Goal: Information Seeking & Learning: Stay updated

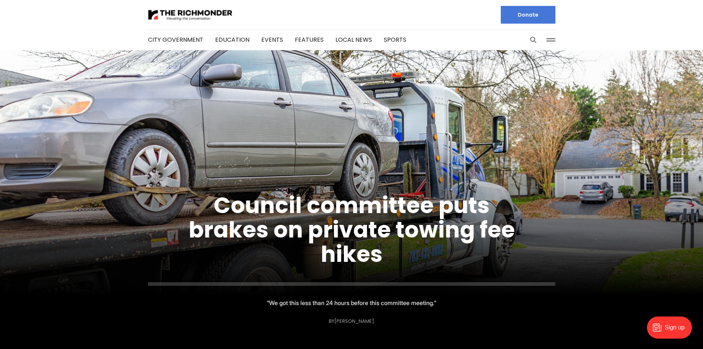
click at [340, 227] on link "Council committee puts brakes on private towing fee hikes" at bounding box center [352, 230] width 326 height 80
click at [302, 37] on link "Features" at bounding box center [309, 39] width 29 height 8
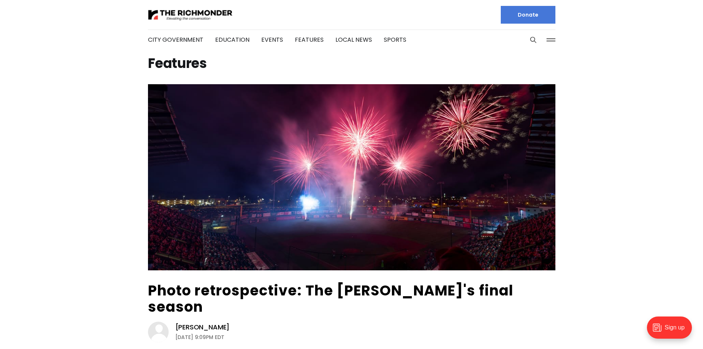
click at [347, 37] on link "Local News" at bounding box center [354, 39] width 37 height 8
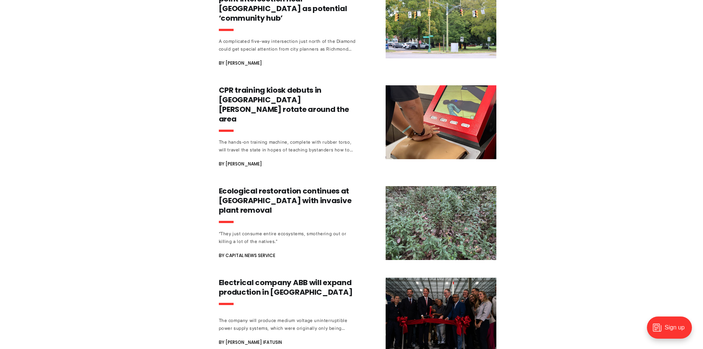
scroll to position [443, 0]
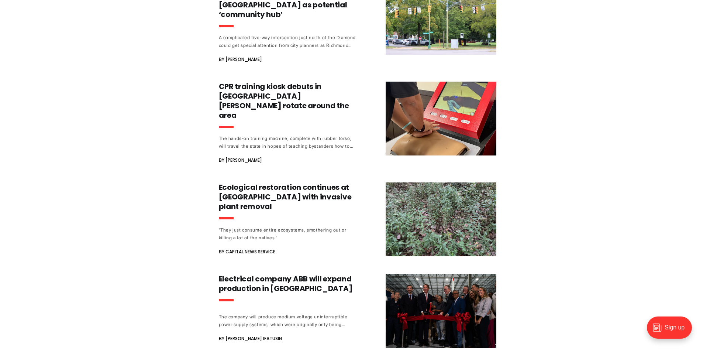
click at [295, 182] on h3 "Ecological restoration continues at Chapel Island with invasive plant removal" at bounding box center [287, 196] width 137 height 29
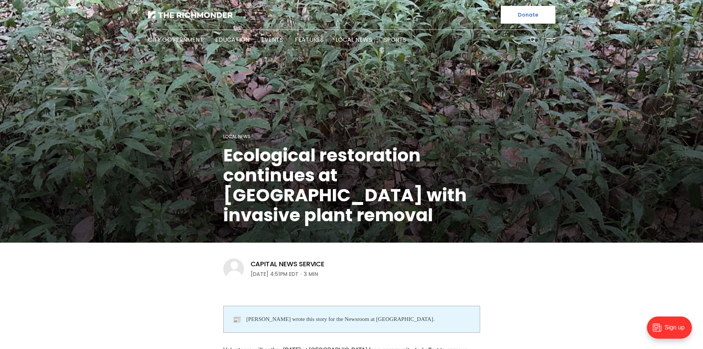
click at [269, 40] on link "Events" at bounding box center [272, 39] width 22 height 8
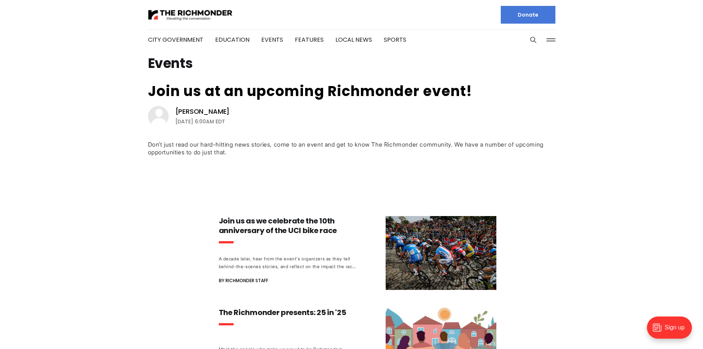
click at [341, 40] on link "Local News" at bounding box center [354, 39] width 37 height 8
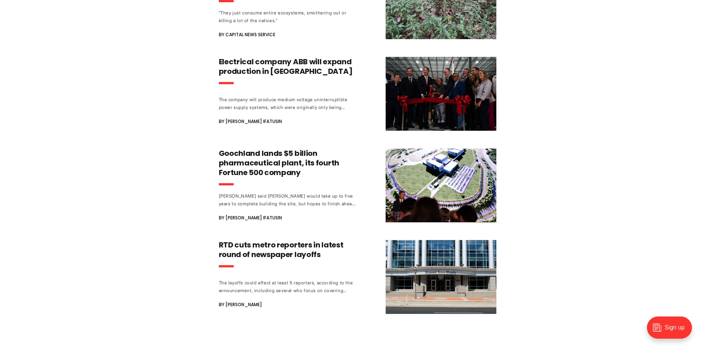
scroll to position [664, 0]
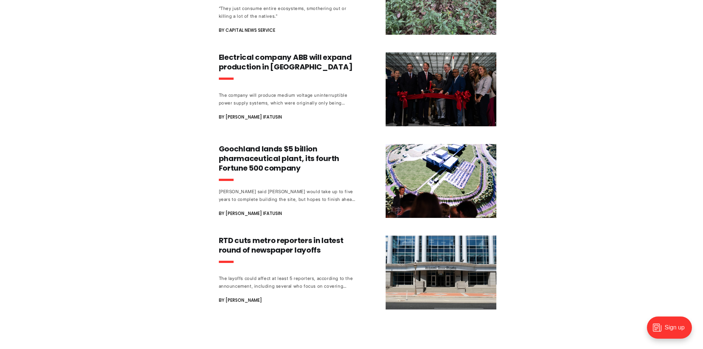
click at [275, 236] on h3 "RTD cuts metro reporters in latest round of newspaper layoffs" at bounding box center [287, 245] width 137 height 19
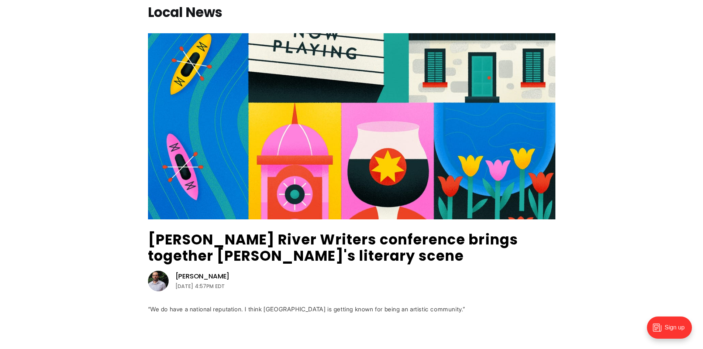
scroll to position [0, 0]
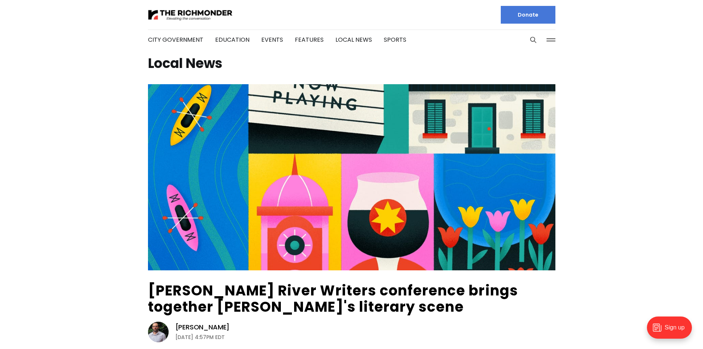
click at [169, 42] on link "City Government" at bounding box center [175, 39] width 55 height 8
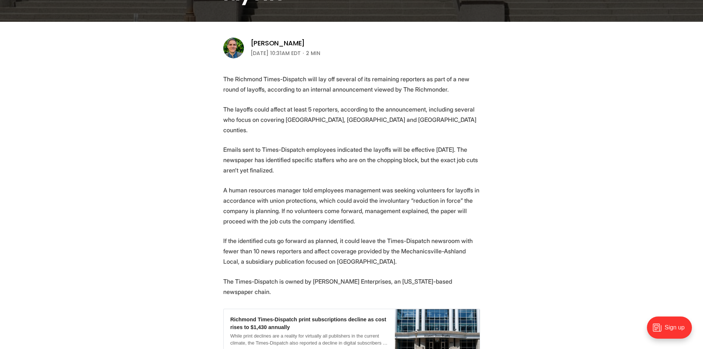
scroll to position [221, 0]
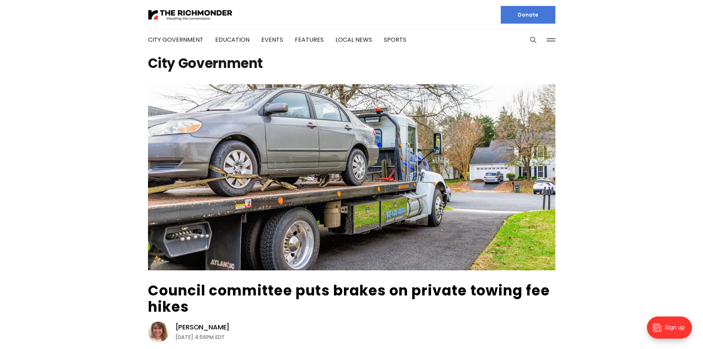
click at [292, 292] on link "Council committee puts brakes on private towing fee hikes" at bounding box center [349, 299] width 402 height 36
